Goal: Go to known website: Go to known website

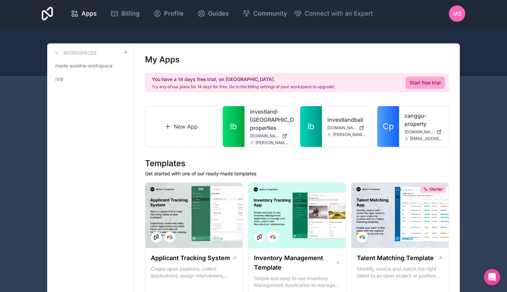
click at [329, 127] on div "investlandbali [DOMAIN_NAME] [PERSON_NAME][DOMAIN_NAME][EMAIL_ADDRESS][PERSON_N…" at bounding box center [347, 126] width 50 height 41
click at [331, 125] on span "[DOMAIN_NAME]" at bounding box center [341, 127] width 29 height 5
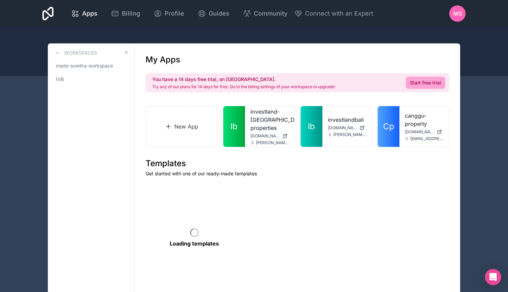
click at [320, 125] on link "Ib" at bounding box center [312, 126] width 22 height 41
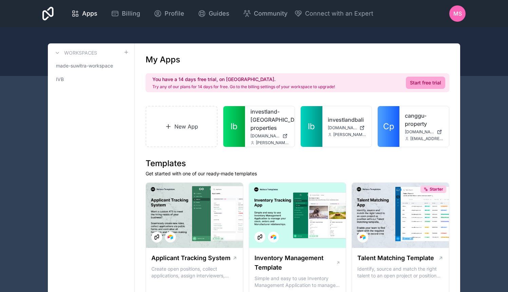
click at [312, 126] on span "Ib" at bounding box center [311, 126] width 7 height 11
click at [331, 116] on link "investlandbali" at bounding box center [347, 120] width 39 height 8
